Goal: Obtain resource: Download file/media

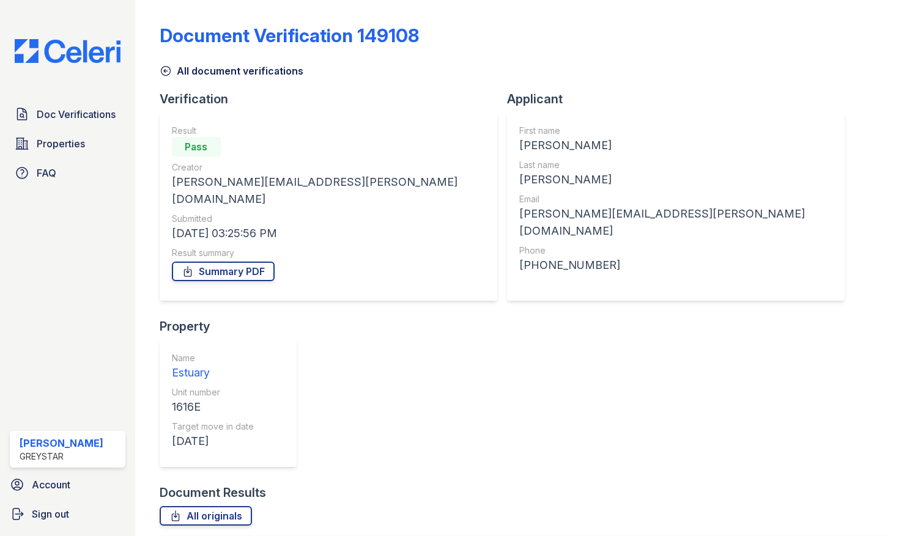
click at [64, 56] on img at bounding box center [67, 51] width 125 height 24
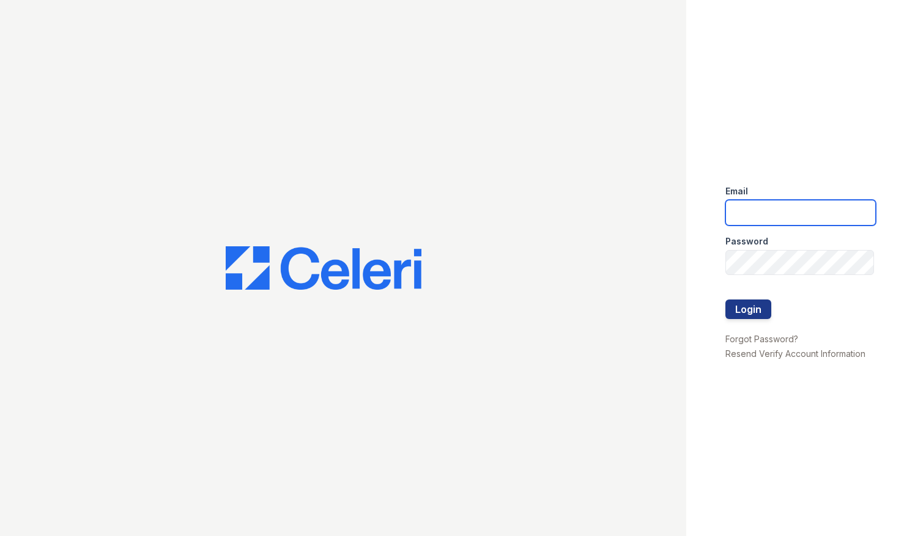
type input "Estuarylifestyle@greystar.com"
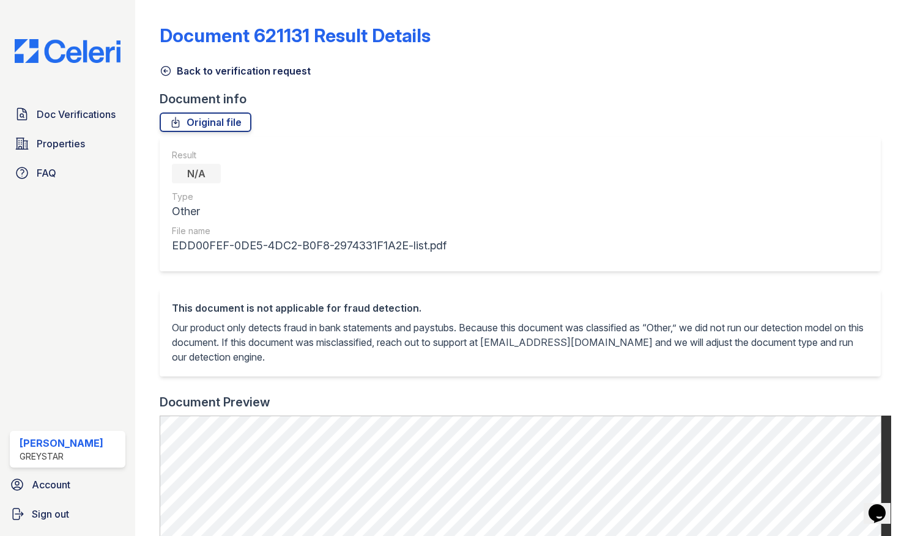
click at [54, 59] on img at bounding box center [67, 51] width 125 height 24
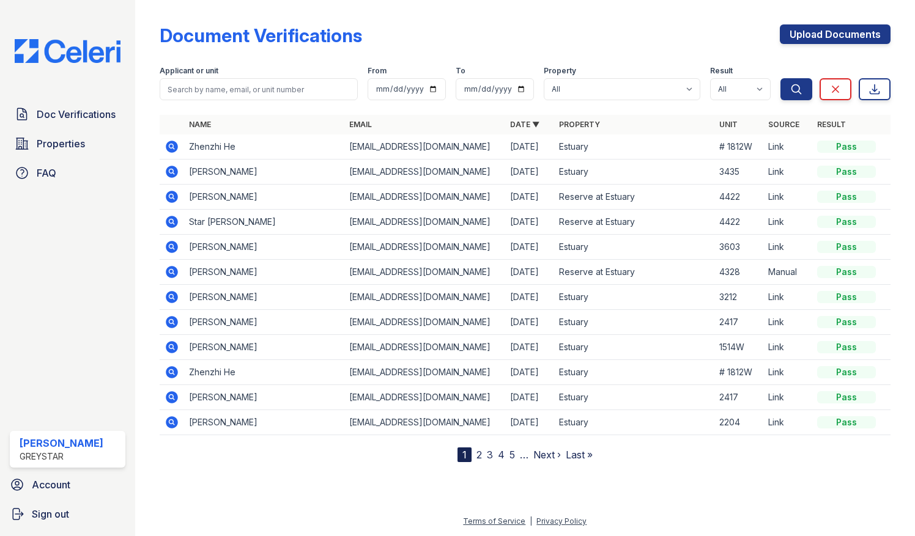
drag, startPoint x: 312, startPoint y: 77, endPoint x: 307, endPoint y: 90, distance: 13.7
click at [310, 80] on div "Applicant or unit" at bounding box center [259, 83] width 199 height 34
click at [306, 90] on input "search" at bounding box center [259, 89] width 199 height 22
type input "3832"
click at [780, 78] on button "Search" at bounding box center [796, 89] width 32 height 22
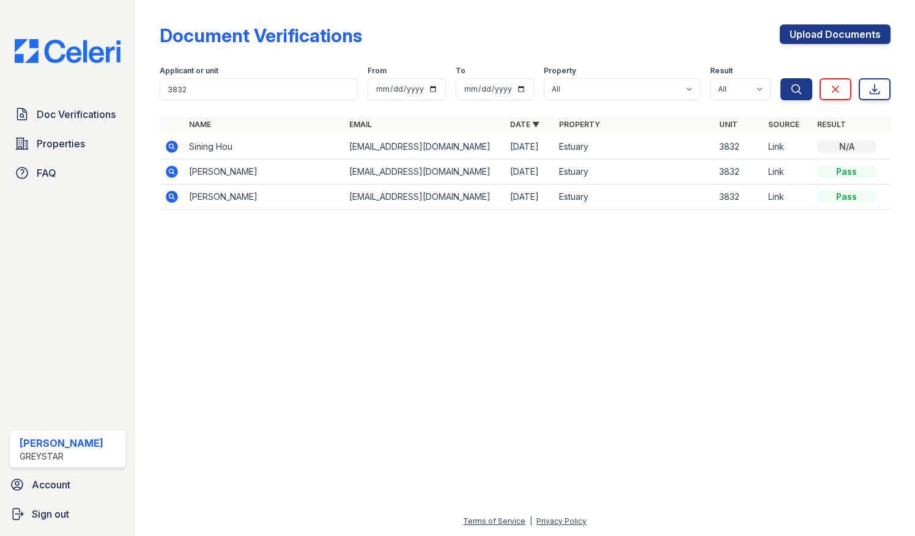
click at [174, 165] on icon at bounding box center [171, 171] width 15 height 15
click at [172, 175] on icon at bounding box center [172, 172] width 12 height 12
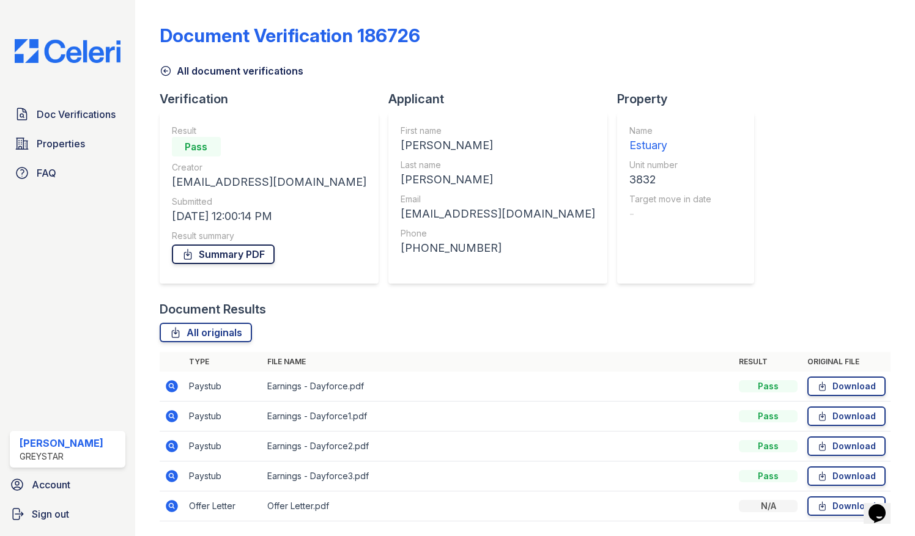
click at [212, 248] on link "Summary PDF" at bounding box center [223, 255] width 103 height 20
click at [824, 485] on td "Download" at bounding box center [846, 477] width 88 height 30
click at [825, 474] on link "Download" at bounding box center [846, 476] width 78 height 20
click at [862, 448] on link "Download" at bounding box center [846, 447] width 78 height 20
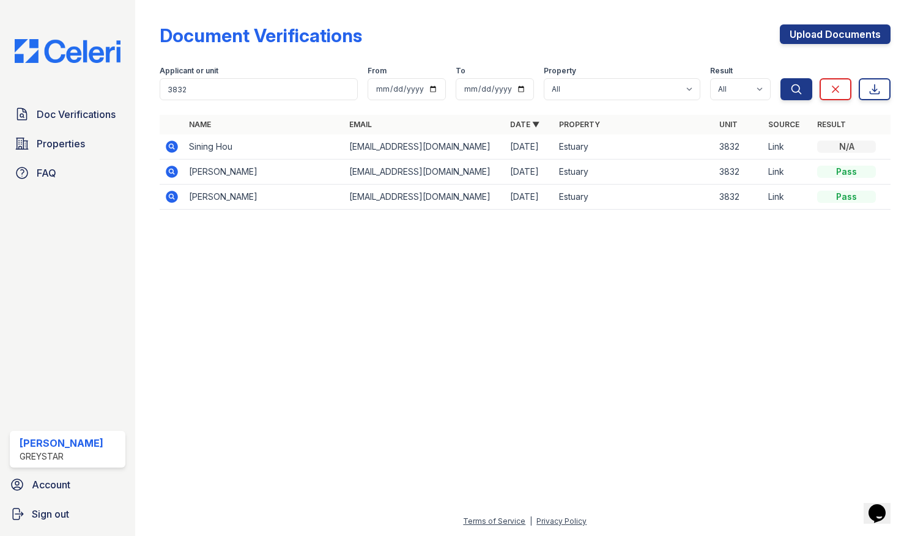
click at [167, 146] on icon at bounding box center [172, 147] width 12 height 12
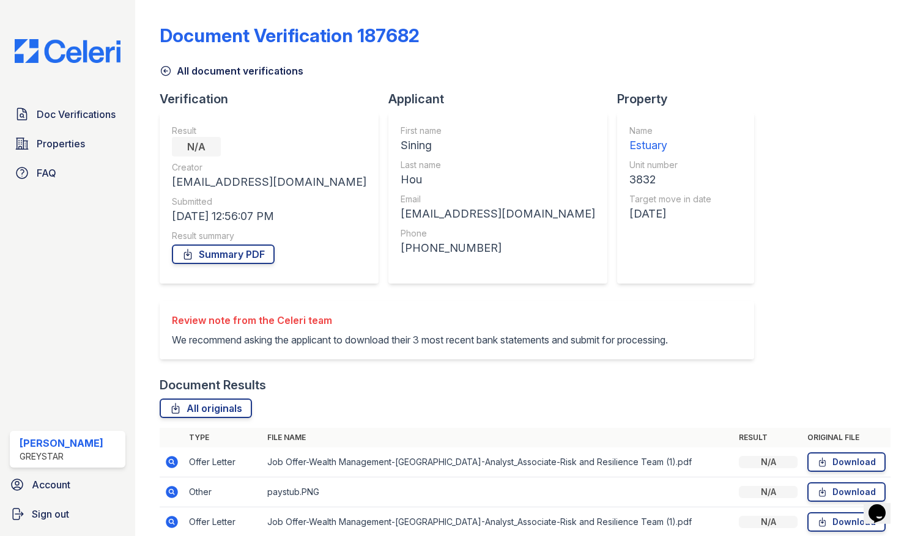
scroll to position [68, 0]
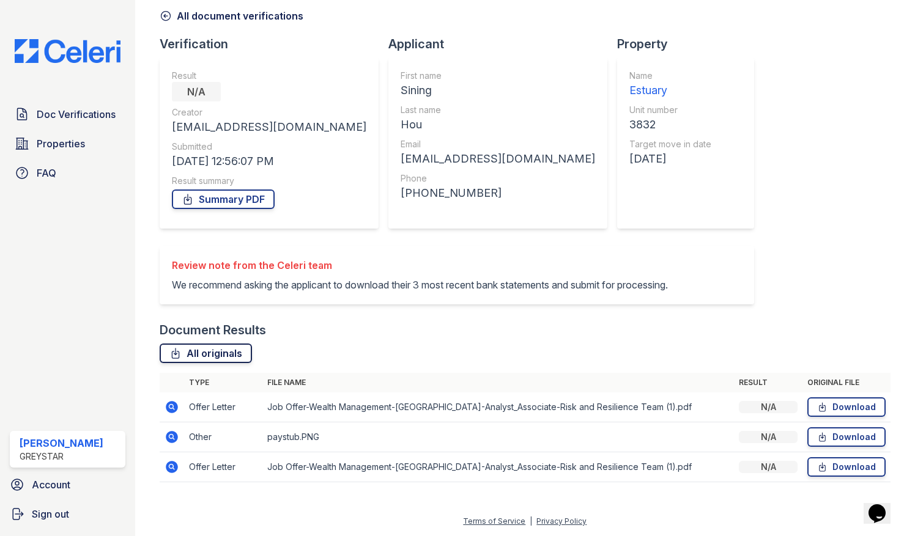
click at [212, 361] on link "All originals" at bounding box center [206, 354] width 92 height 20
click at [824, 407] on link "Download" at bounding box center [846, 407] width 78 height 20
click at [828, 440] on link "Download" at bounding box center [846, 437] width 78 height 20
click at [822, 471] on link "Download" at bounding box center [846, 467] width 78 height 20
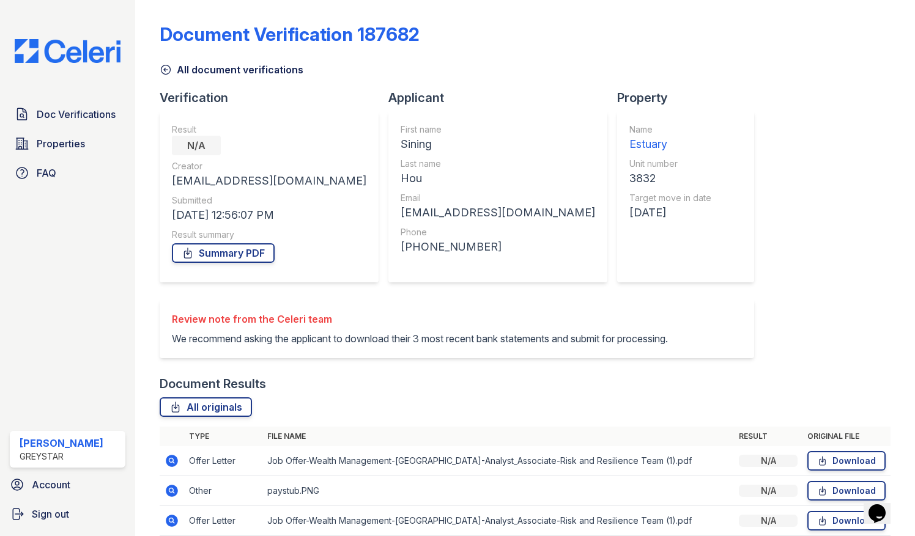
scroll to position [0, 0]
click at [71, 35] on div "Doc Verifications Properties FAQ Sasha Hernandez Greystar Account Sign out" at bounding box center [67, 268] width 135 height 536
click at [123, 56] on img at bounding box center [67, 51] width 125 height 24
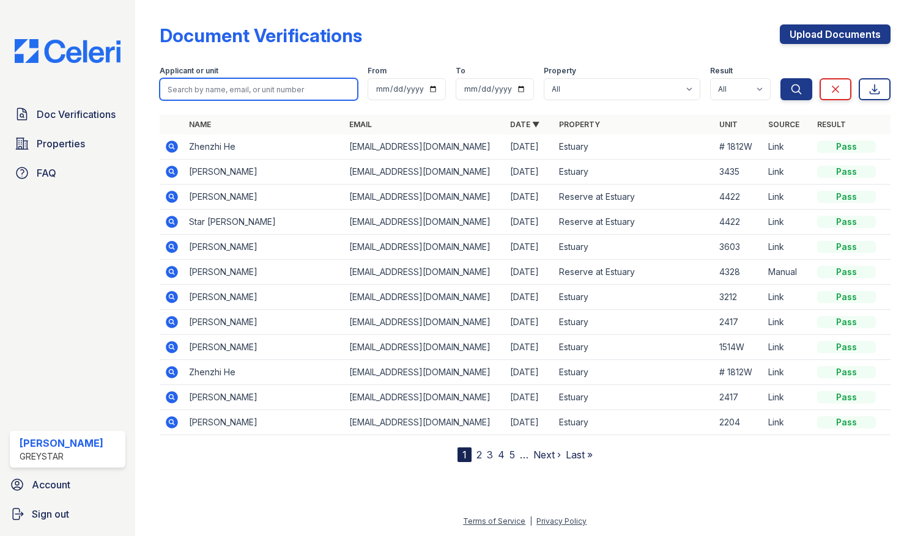
click at [342, 92] on input "search" at bounding box center [259, 89] width 199 height 22
type input "1303e"
click at [780, 78] on button "Search" at bounding box center [796, 89] width 32 height 22
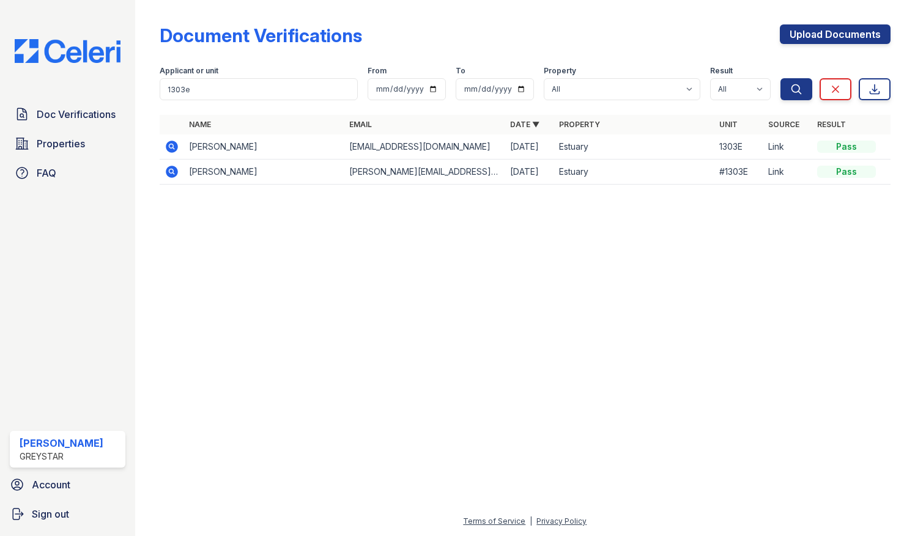
click at [172, 149] on icon at bounding box center [172, 147] width 12 height 12
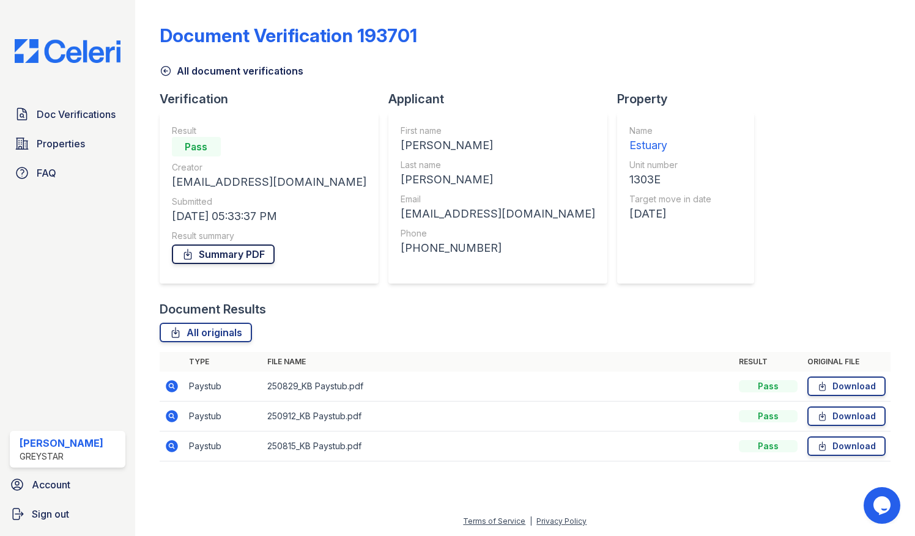
click at [237, 258] on link "Summary PDF" at bounding box center [223, 255] width 103 height 20
click at [847, 449] on link "Download" at bounding box center [846, 447] width 78 height 20
click at [858, 418] on link "Download" at bounding box center [846, 417] width 78 height 20
